Goal: Find specific page/section: Find specific page/section

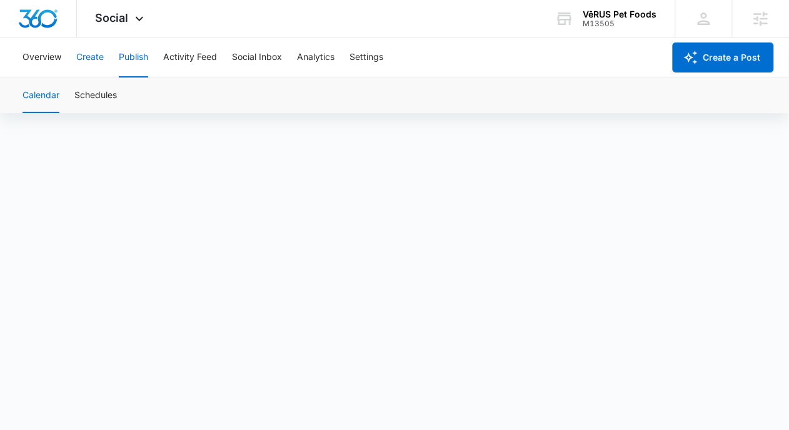
click at [89, 43] on button "Create" at bounding box center [90, 58] width 28 height 40
click at [135, 92] on button "Approvals" at bounding box center [122, 95] width 42 height 35
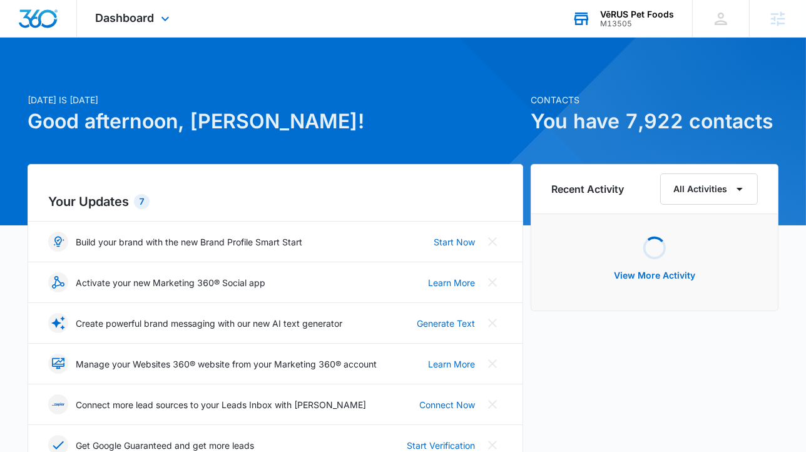
click at [657, 13] on div "VēRUS Pet Foods" at bounding box center [637, 14] width 74 height 10
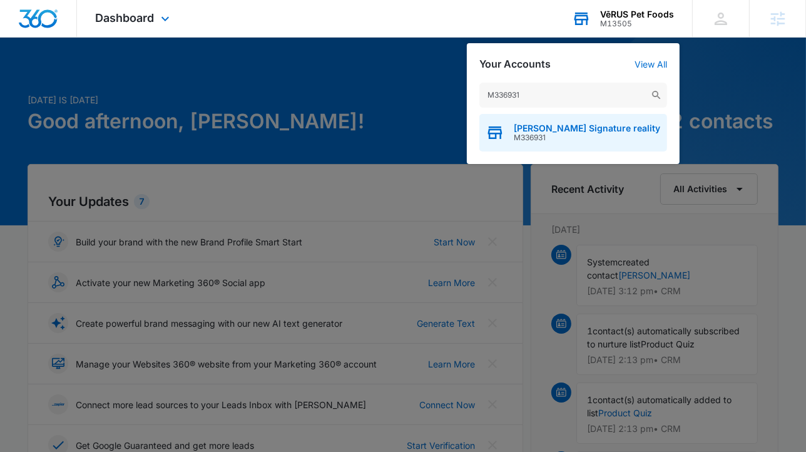
type input "M336931"
click at [515, 148] on div "Anderson-Smith Signature reality M336931" at bounding box center [573, 133] width 188 height 38
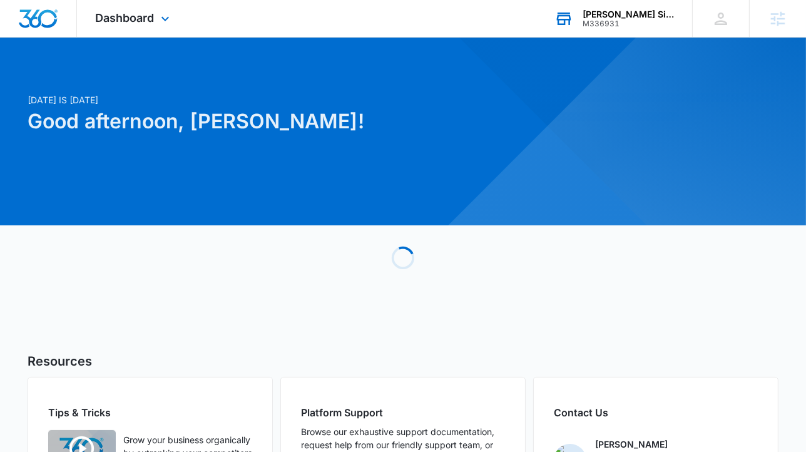
click at [134, 31] on div "Dashboard Apps Reputation Websites Forms CRM Email Social Shop Content Ads Inte…" at bounding box center [134, 18] width 114 height 37
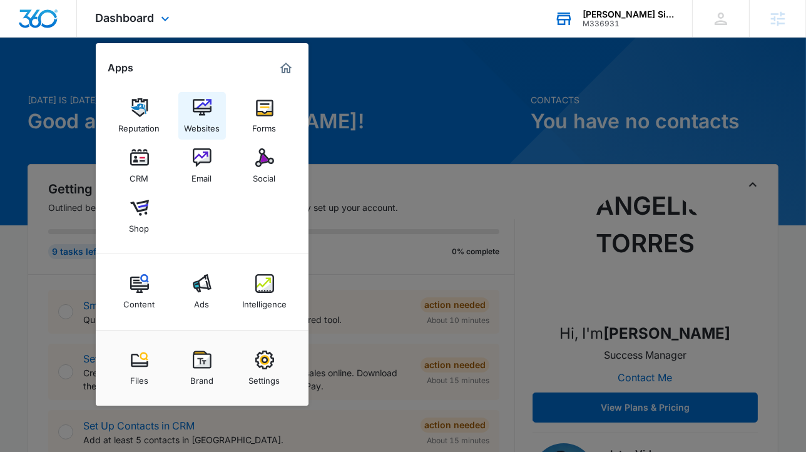
click at [202, 126] on div "Websites" at bounding box center [202, 125] width 36 height 16
